Goal: Find specific page/section: Find specific page/section

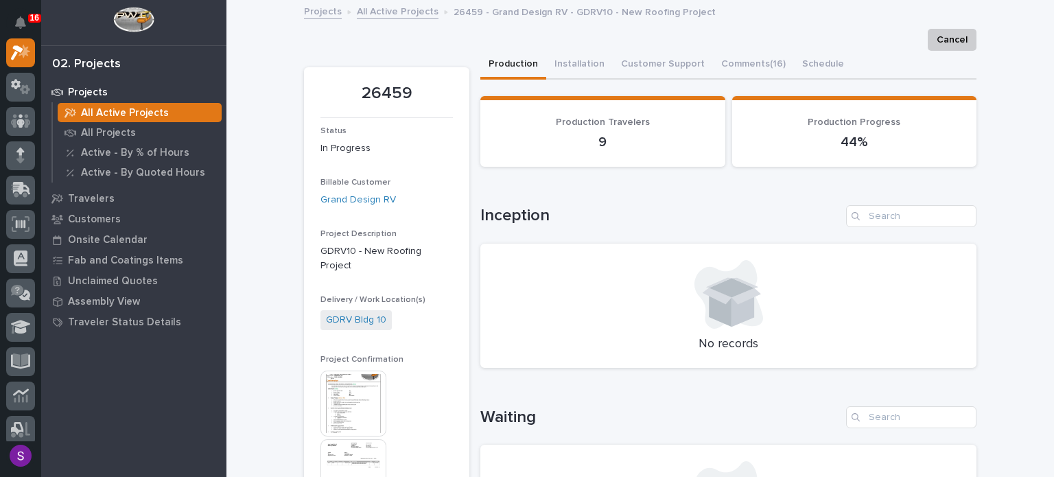
click at [343, 115] on img at bounding box center [353, 404] width 66 height 66
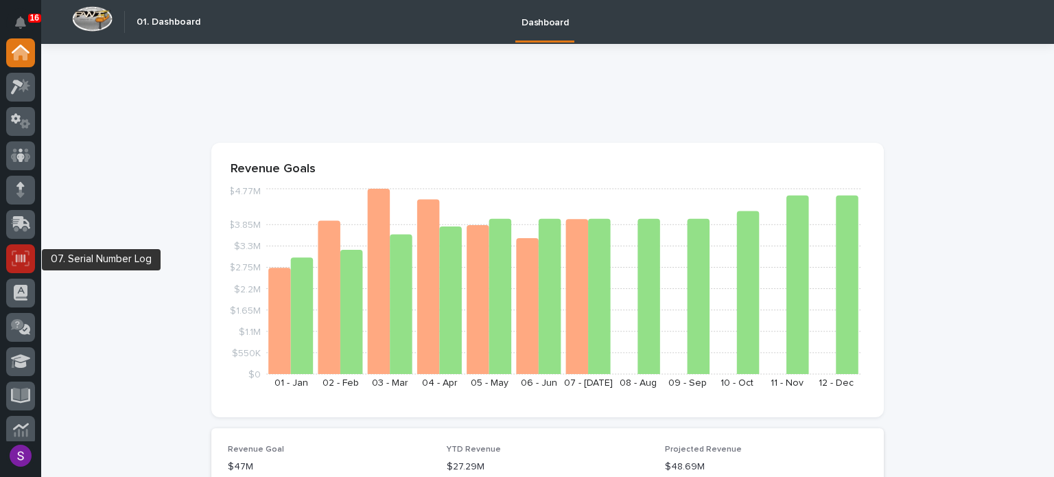
click at [25, 246] on div at bounding box center [20, 258] width 29 height 29
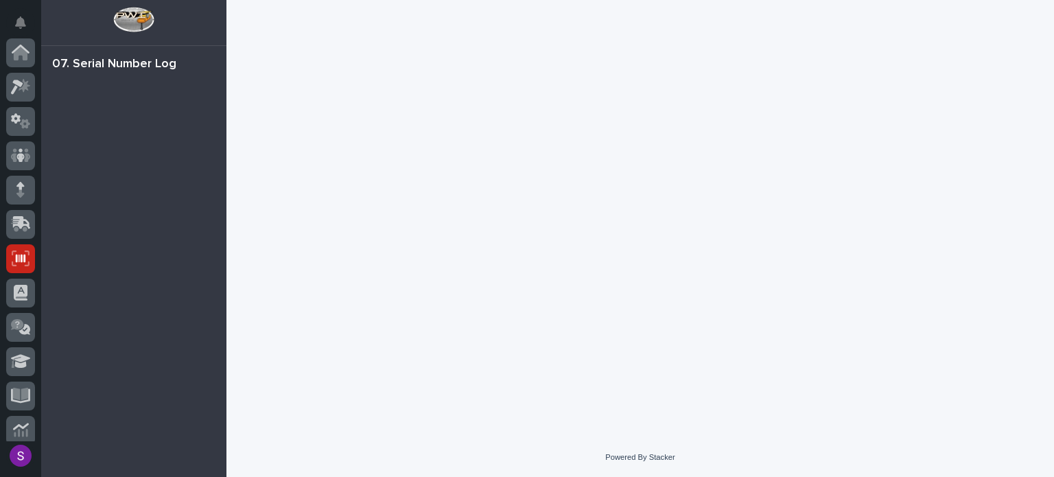
scroll to position [206, 0]
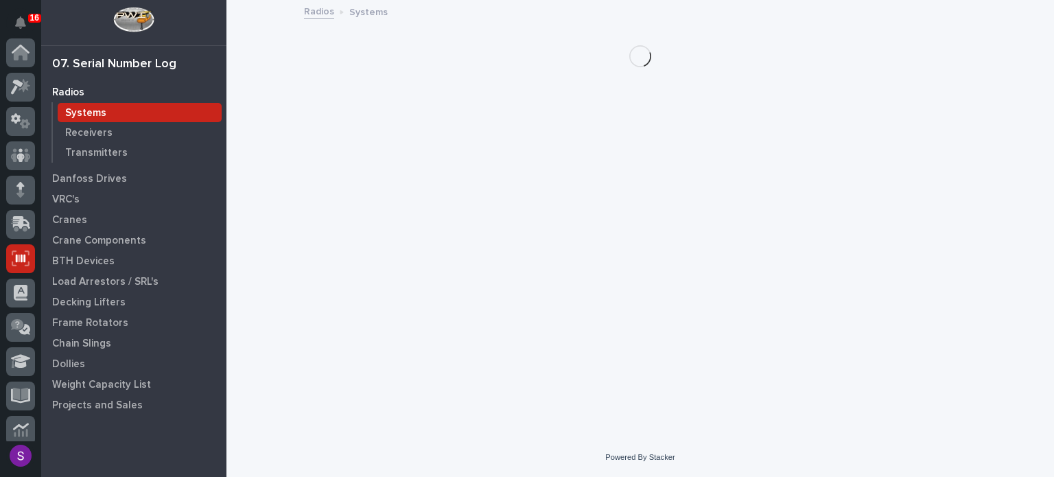
scroll to position [206, 0]
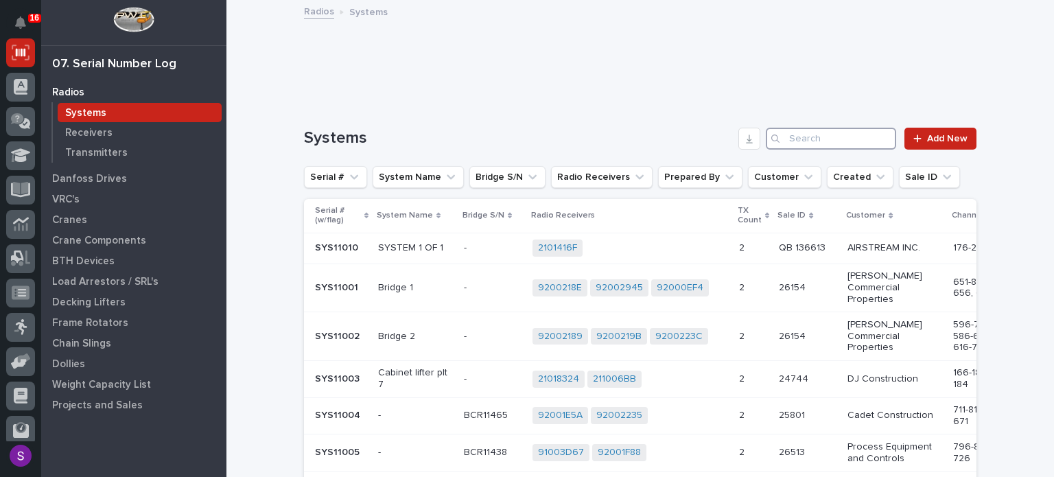
click at [843, 130] on input "Search" at bounding box center [831, 139] width 130 height 22
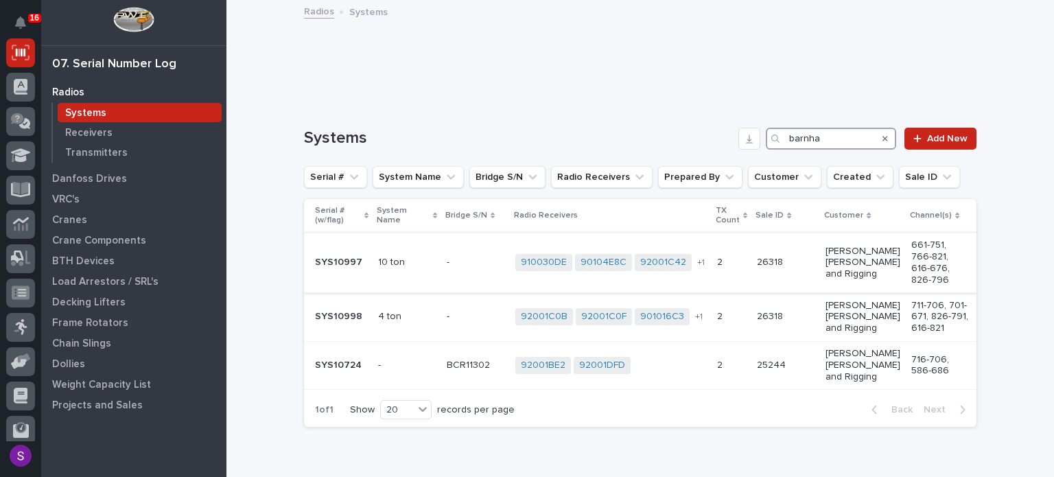
type input "barnha"
click at [441, 254] on td "- -" at bounding box center [475, 263] width 69 height 60
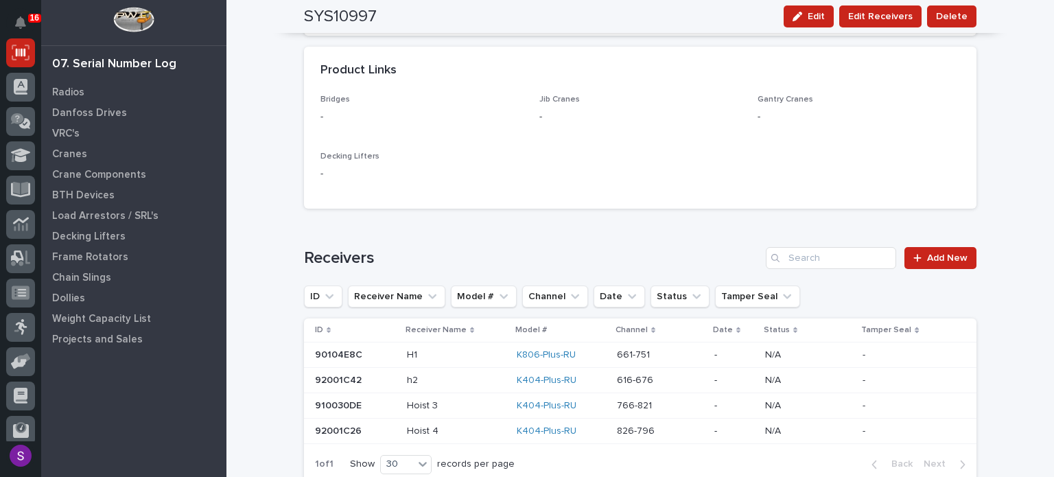
scroll to position [885, 0]
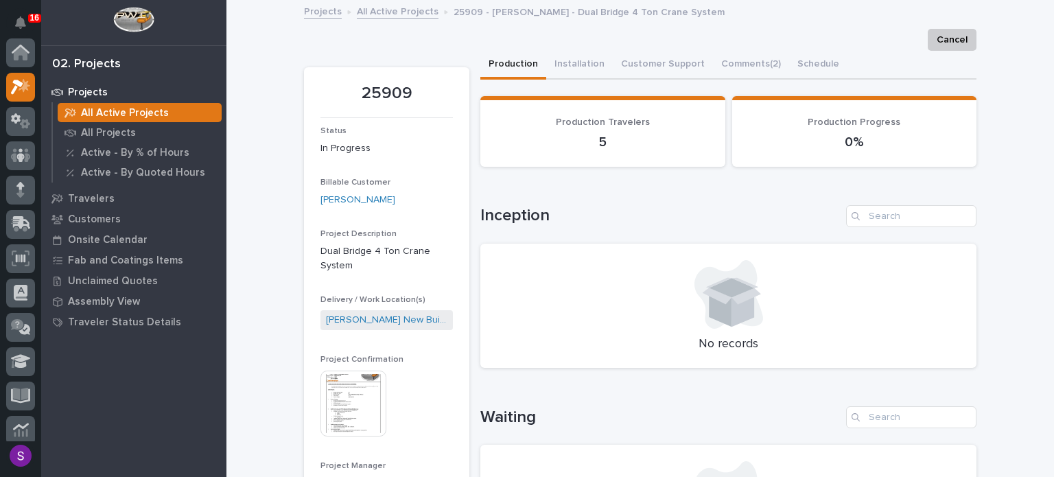
scroll to position [34, 0]
click at [372, 386] on img at bounding box center [353, 404] width 66 height 66
